Goal: Complete application form

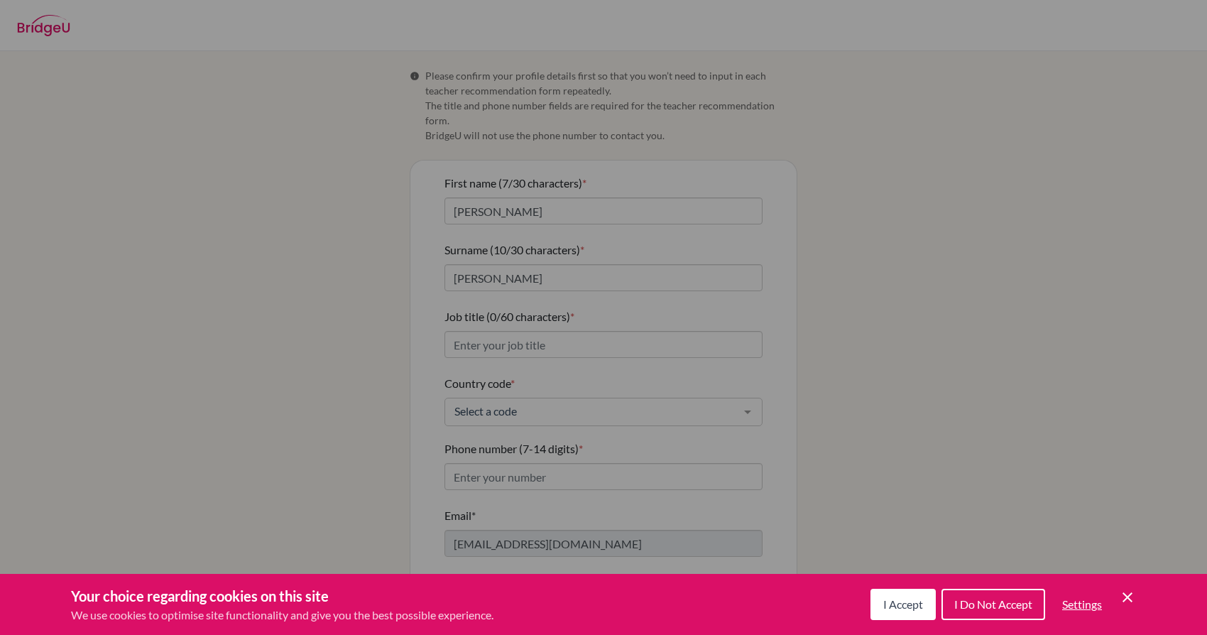
click at [890, 604] on span "I Accept" at bounding box center [903, 603] width 40 height 13
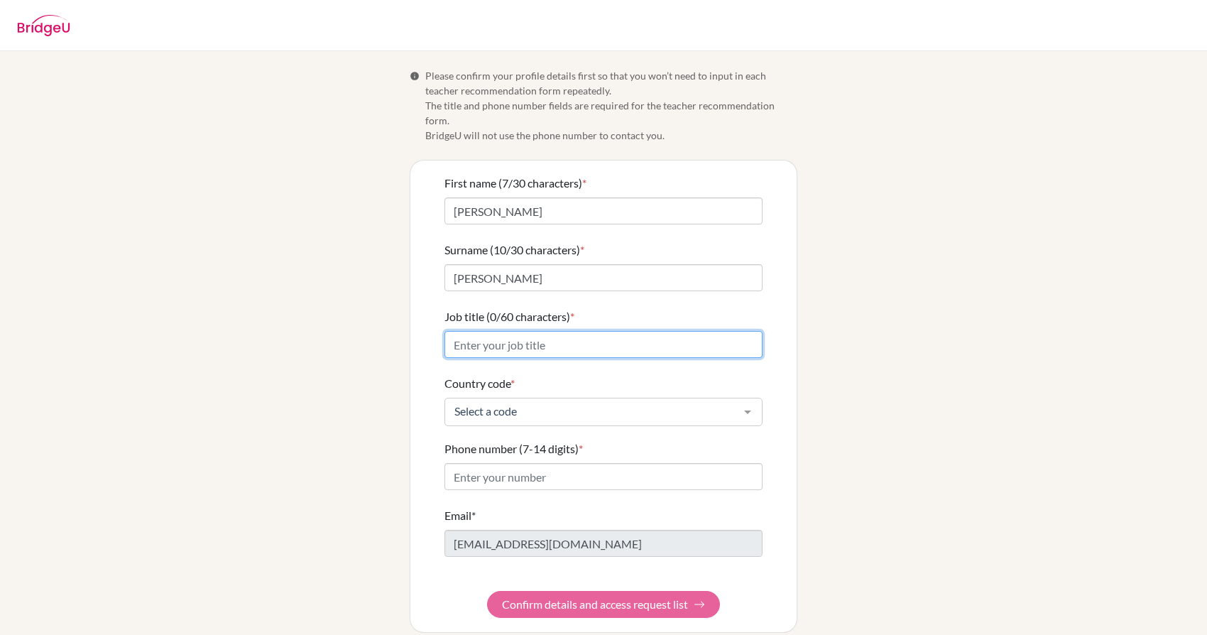
click at [490, 334] on input "Job title (0/60 characters) *" at bounding box center [603, 344] width 318 height 27
type input "Superintendent"
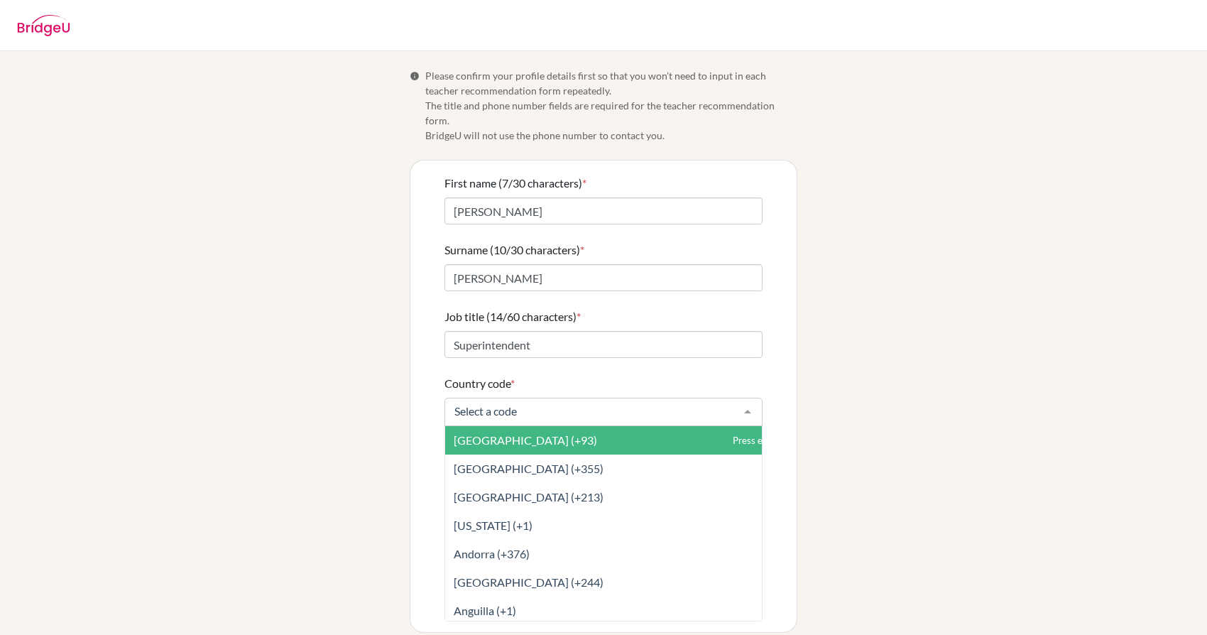
click at [499, 406] on div at bounding box center [603, 412] width 318 height 28
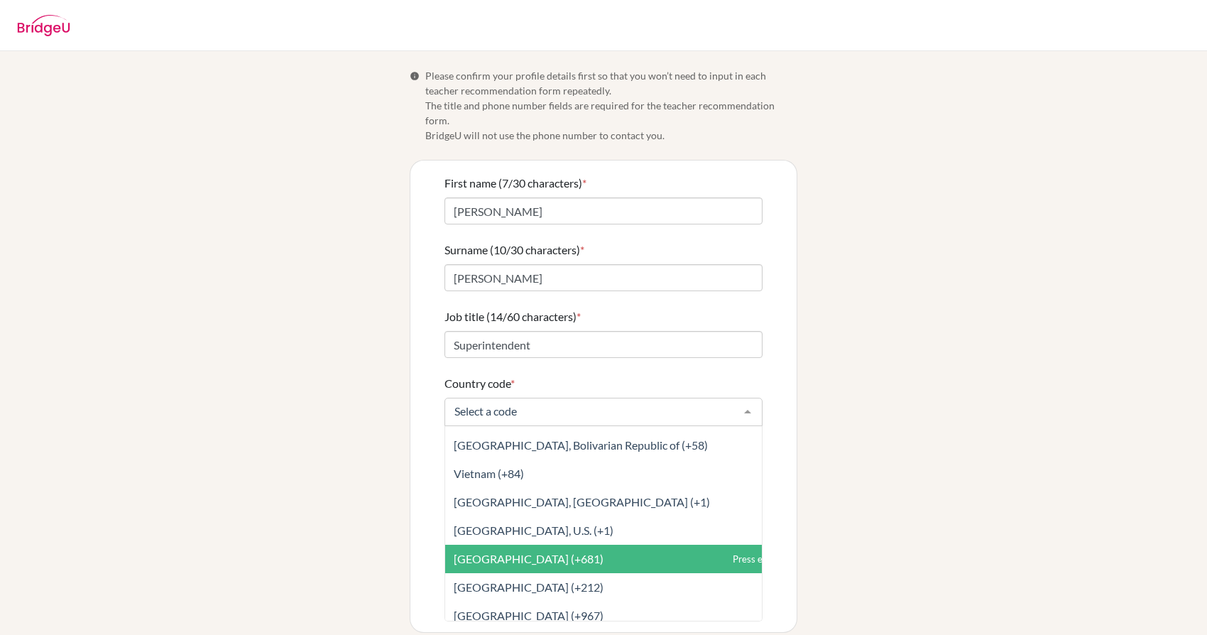
scroll to position [6676, 0]
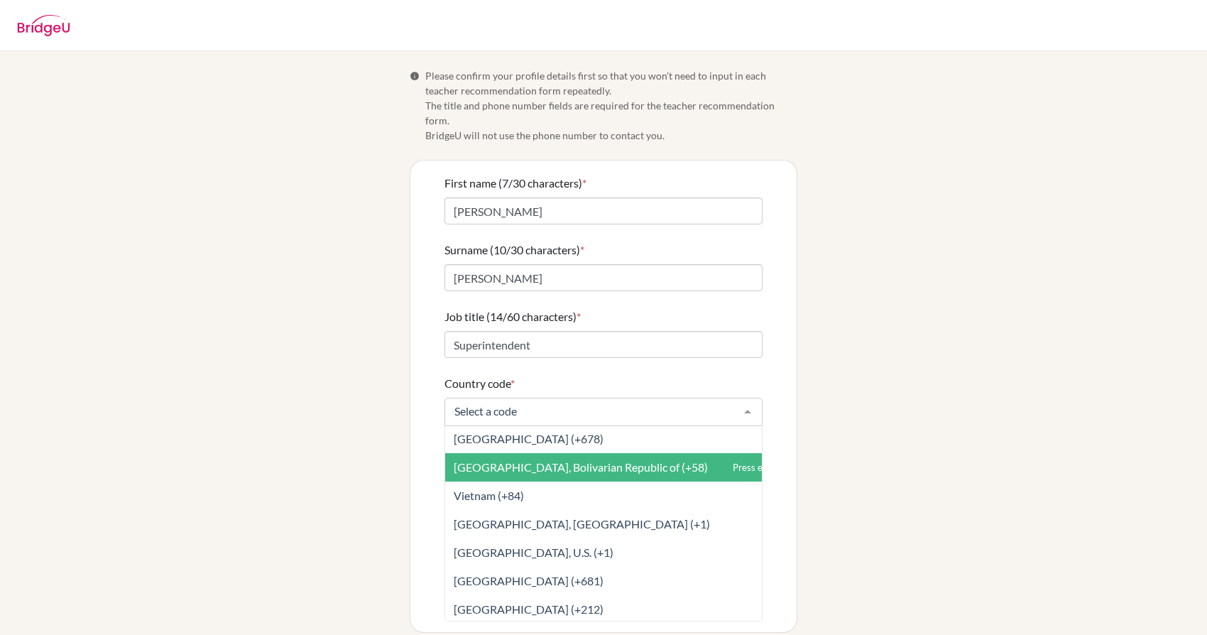
click at [500, 460] on span "[GEOGRAPHIC_DATA], Bolivarian Republic of (+58)" at bounding box center [581, 466] width 254 height 13
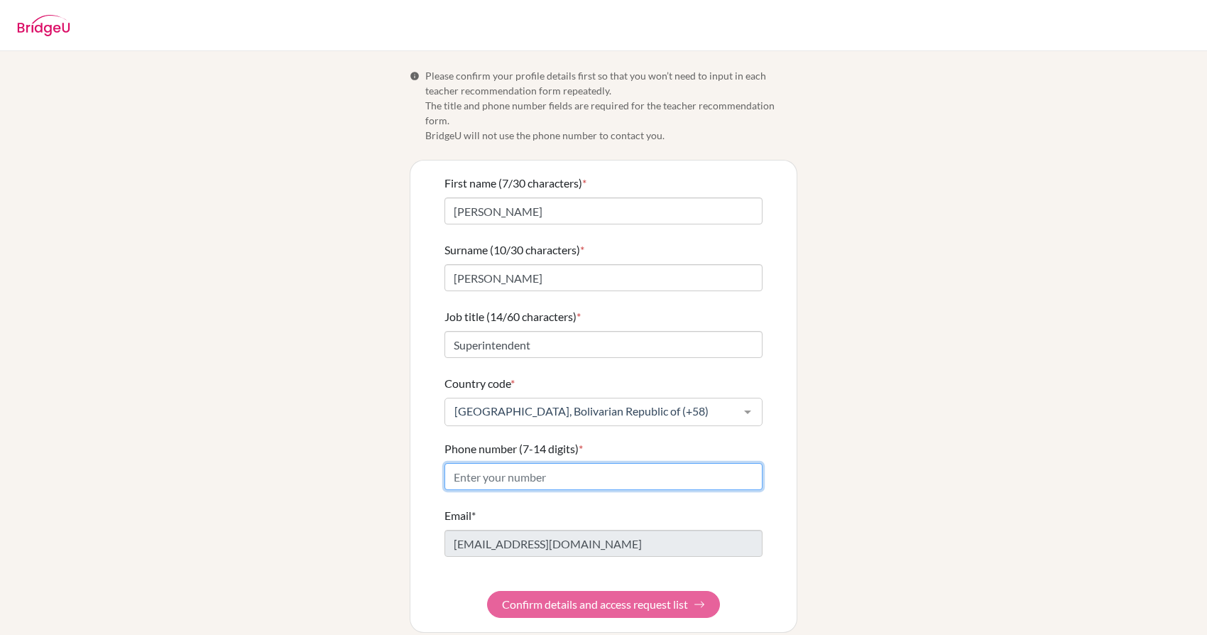
click at [496, 463] on input "Phone number (7-14 digits) *" at bounding box center [603, 476] width 318 height 27
type input "04126380117"
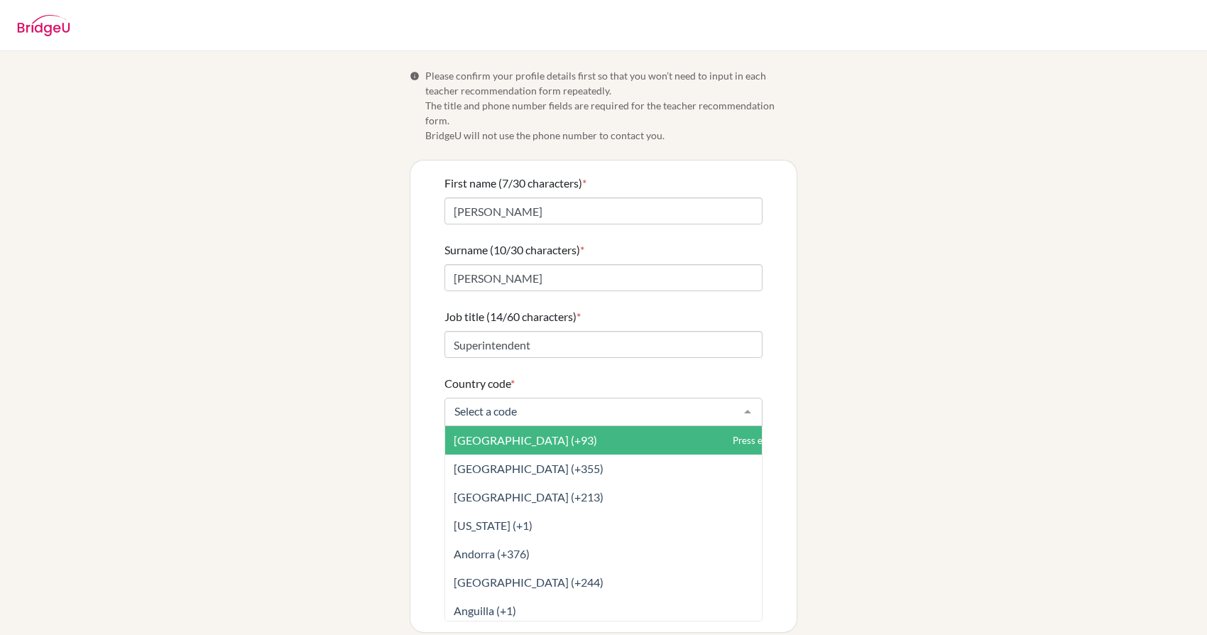
click at [556, 398] on div at bounding box center [603, 412] width 318 height 28
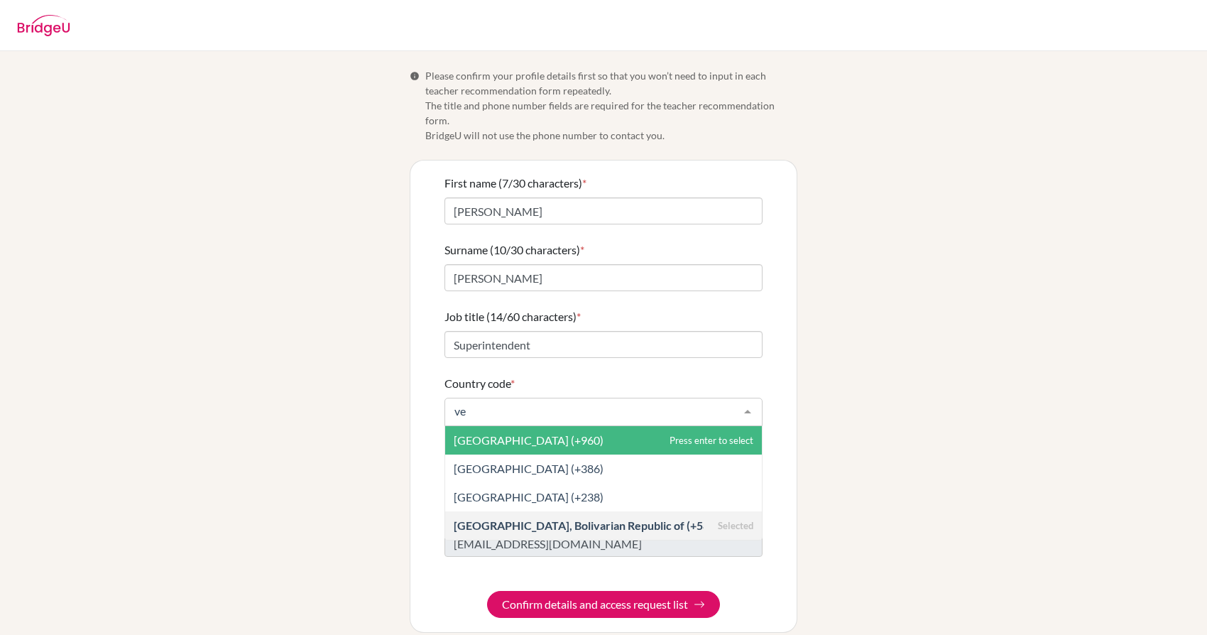
type input "ven"
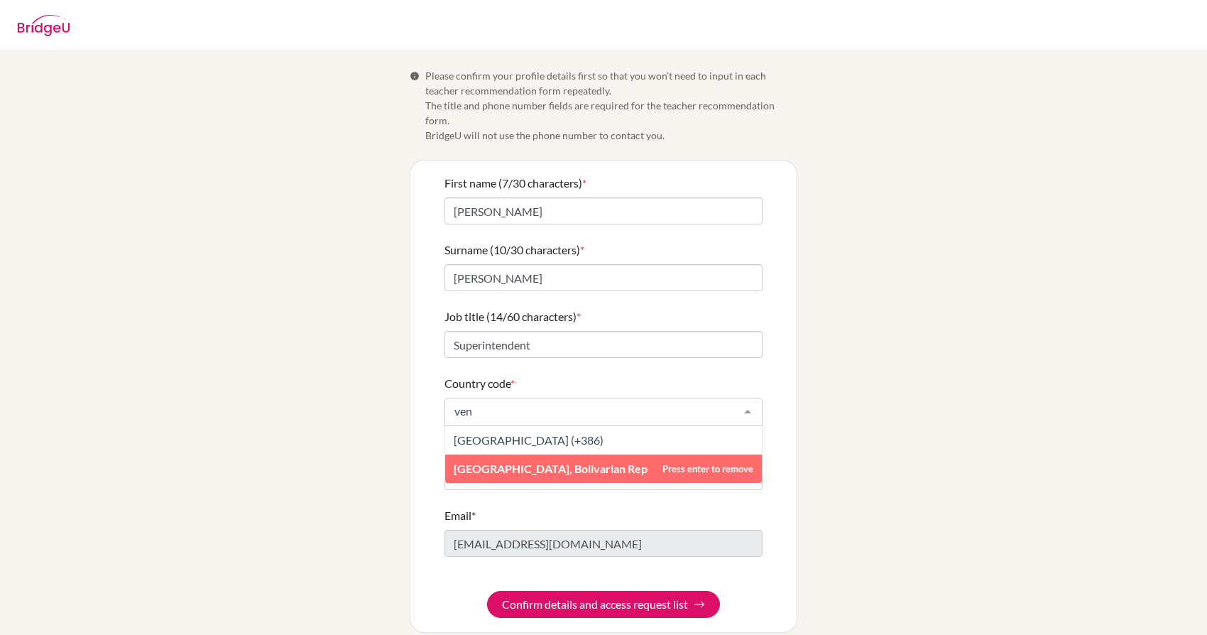
click at [538, 462] on span "[GEOGRAPHIC_DATA], Bolivarian Republic of (+58)" at bounding box center [583, 468] width 259 height 13
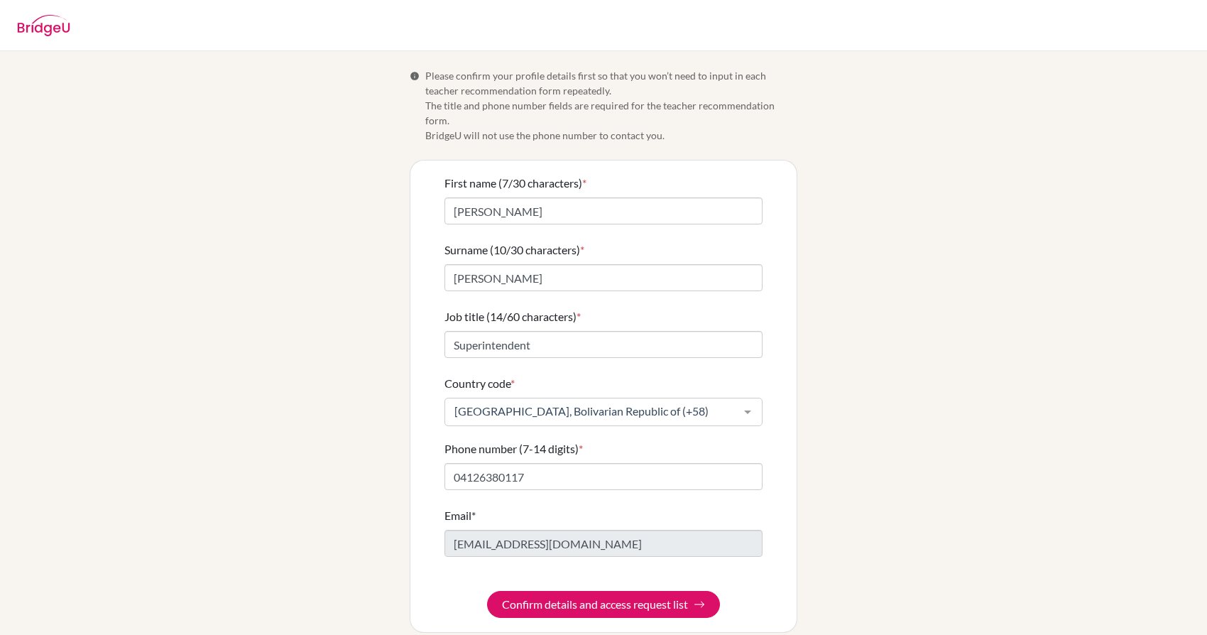
click at [504, 507] on div "Email* [EMAIL_ADDRESS][DOMAIN_NAME]" at bounding box center [603, 532] width 318 height 50
click at [537, 591] on button "Confirm details and access request list" at bounding box center [603, 604] width 233 height 27
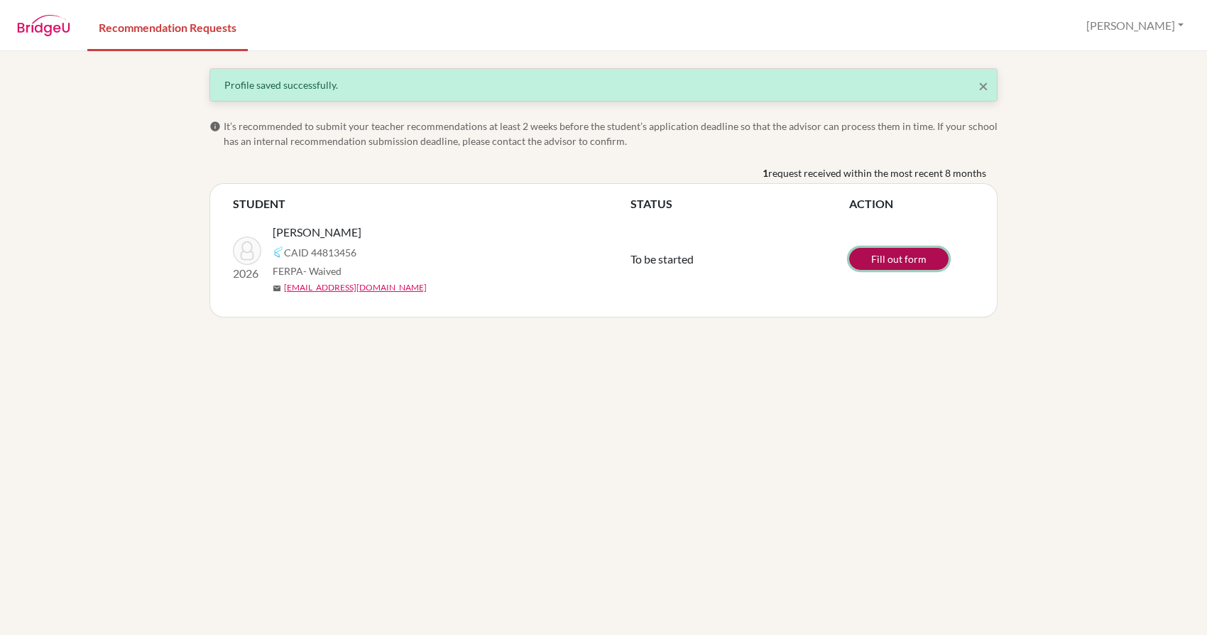
click at [897, 263] on link "Fill out form" at bounding box center [898, 259] width 99 height 22
